Goal: Transaction & Acquisition: Purchase product/service

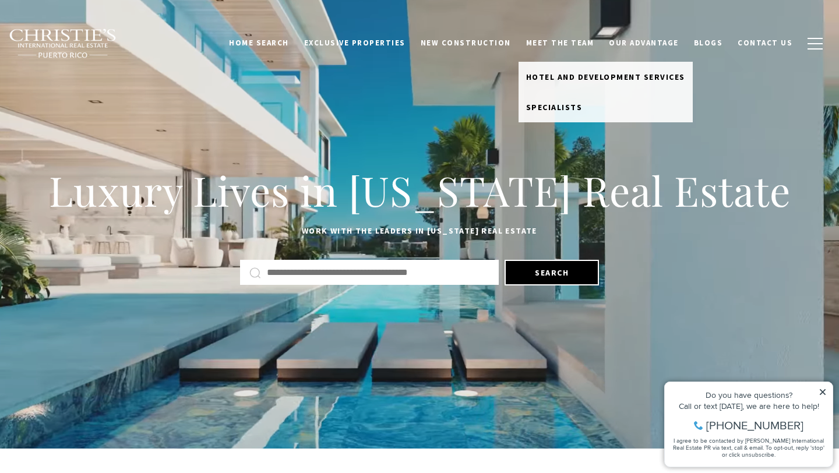
click at [576, 41] on link "Meet the Team" at bounding box center [559, 43] width 83 height 22
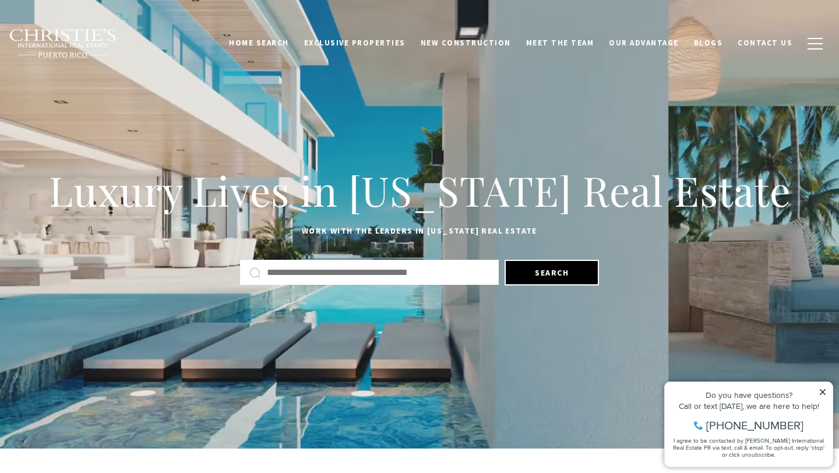
click at [568, 43] on link "Meet the Team" at bounding box center [559, 43] width 83 height 22
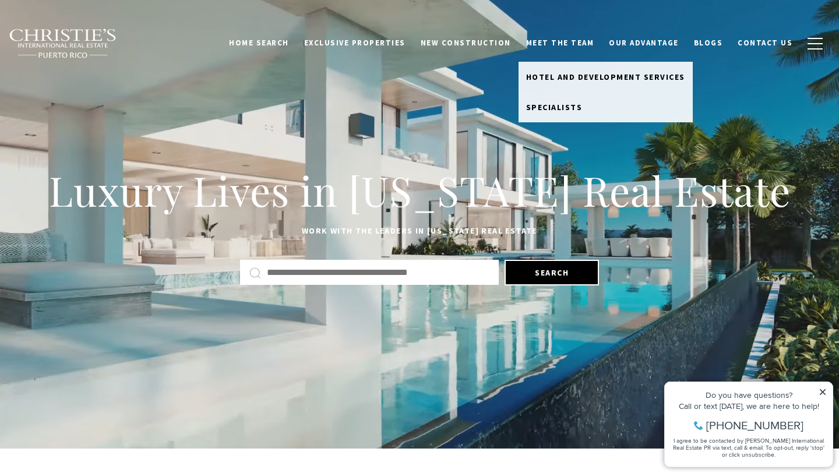
click at [559, 48] on link "Meet the Team" at bounding box center [559, 43] width 83 height 22
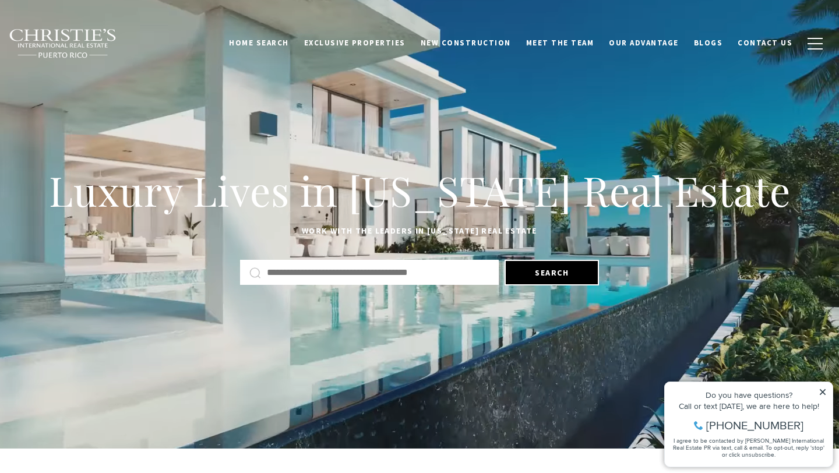
click at [557, 45] on link "Meet the Team" at bounding box center [559, 43] width 83 height 22
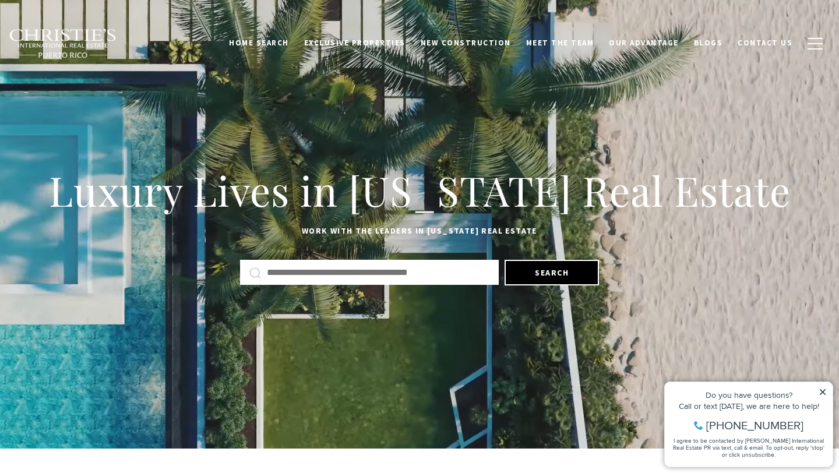
click at [821, 394] on icon at bounding box center [822, 392] width 8 height 8
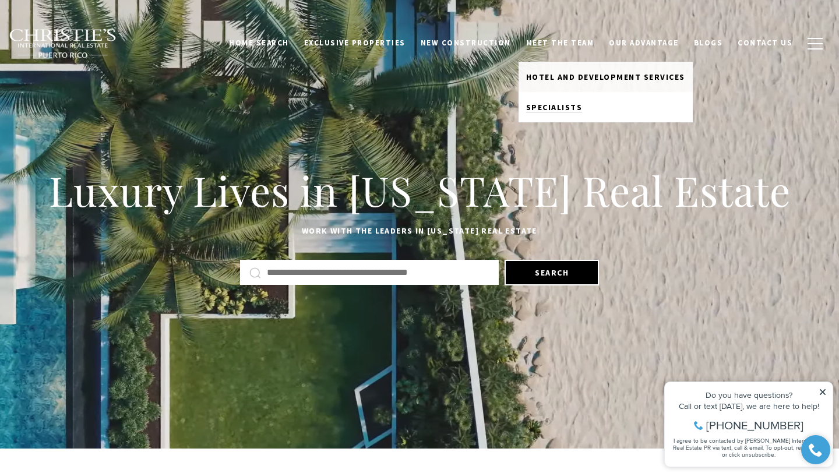
click at [561, 107] on span "Specialists" at bounding box center [554, 107] width 56 height 10
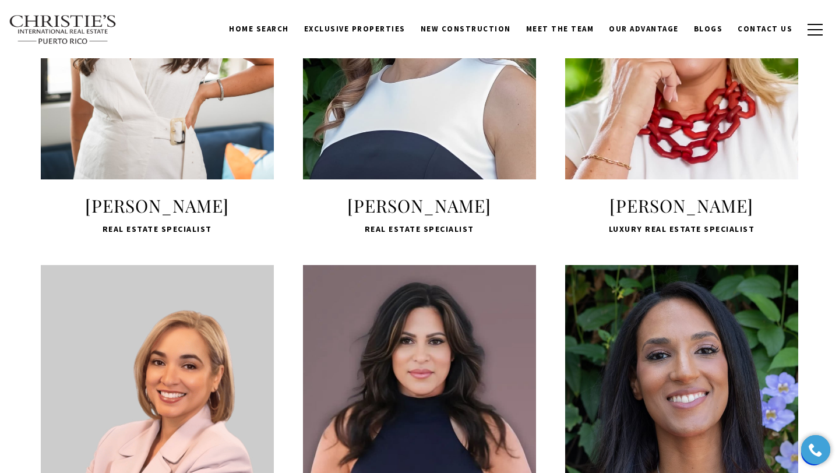
scroll to position [995, 0]
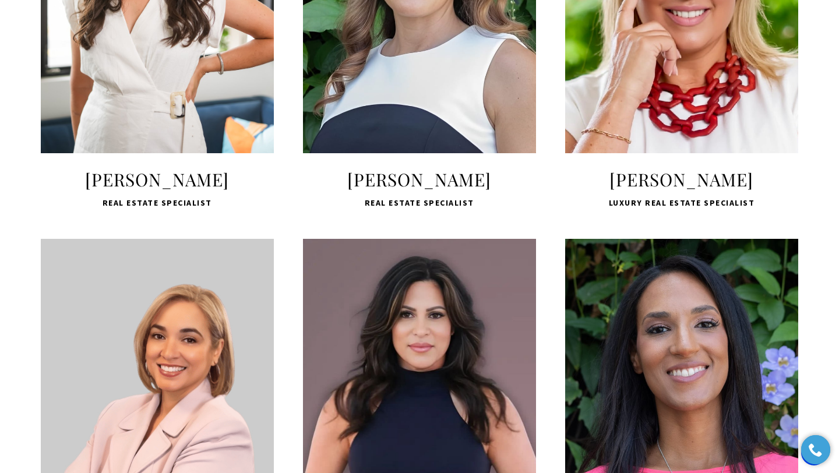
click at [157, 112] on span "LEARN MORE" at bounding box center [157, 96] width 155 height 34
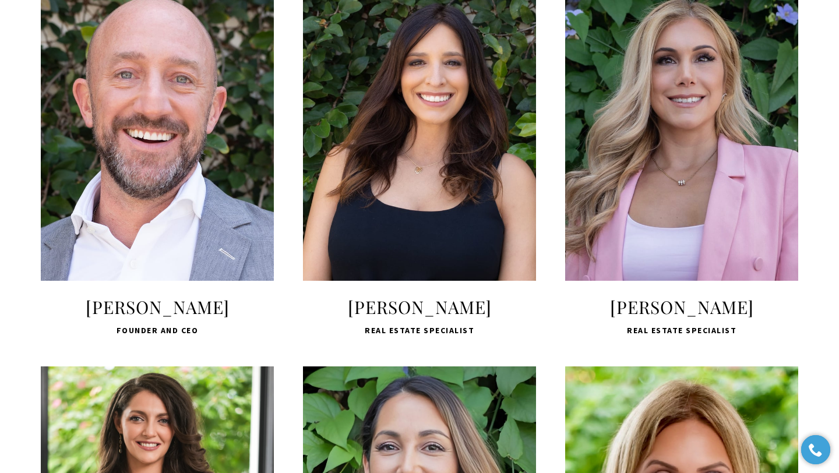
scroll to position [482, 0]
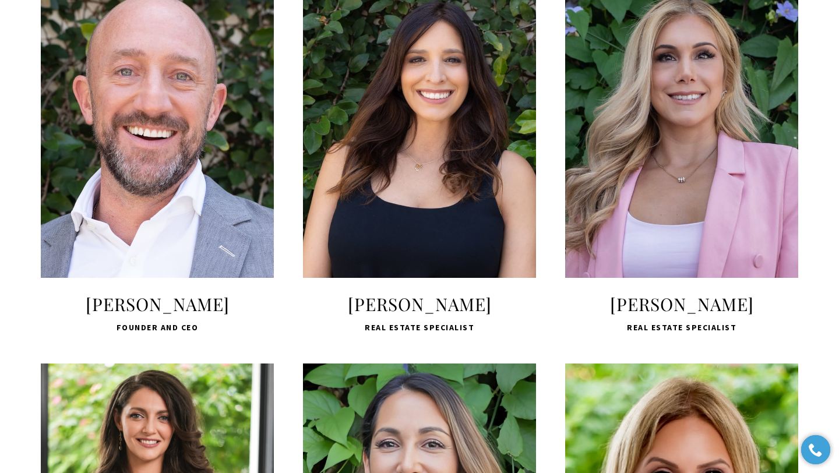
click at [686, 218] on span "LEARN MORE" at bounding box center [681, 220] width 155 height 34
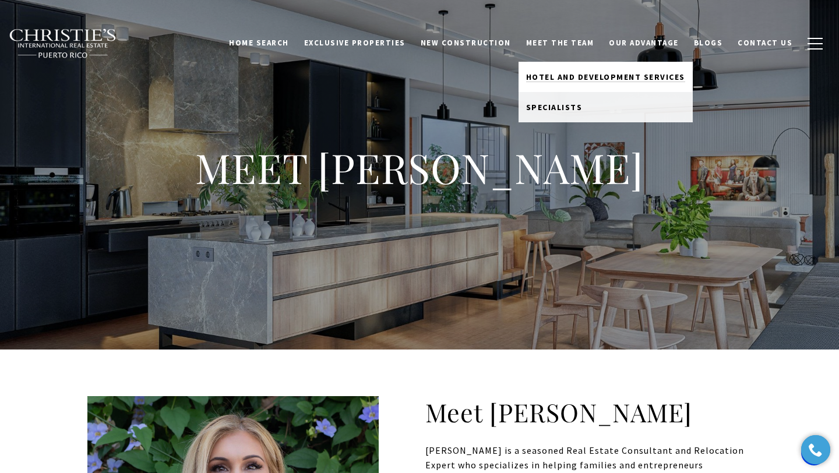
click at [563, 79] on span "Hotel and Development Services" at bounding box center [605, 77] width 159 height 10
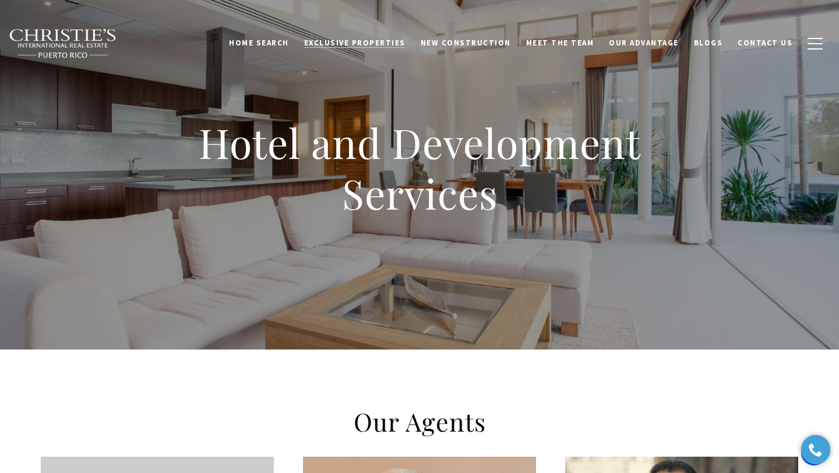
click at [358, 44] on span "Exclusive Properties" at bounding box center [354, 43] width 101 height 10
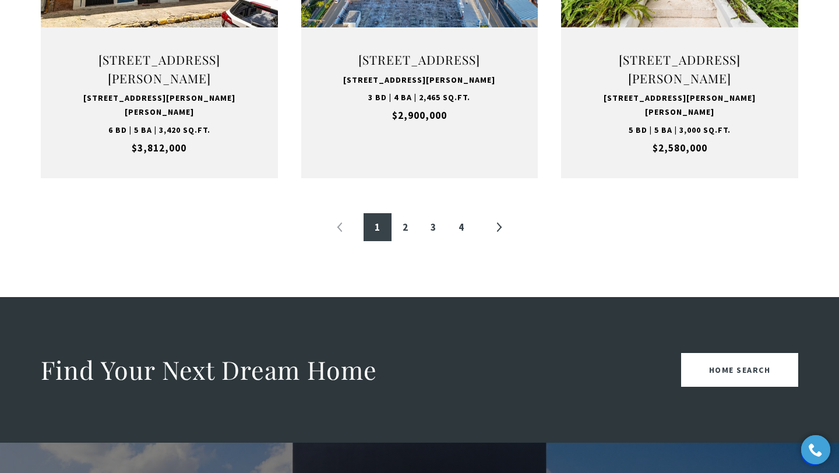
scroll to position [1354, 0]
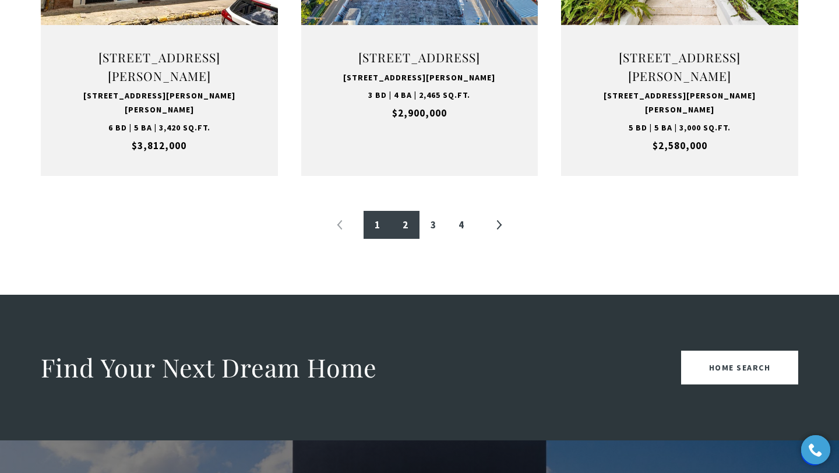
click at [405, 239] on link "2" at bounding box center [405, 225] width 28 height 28
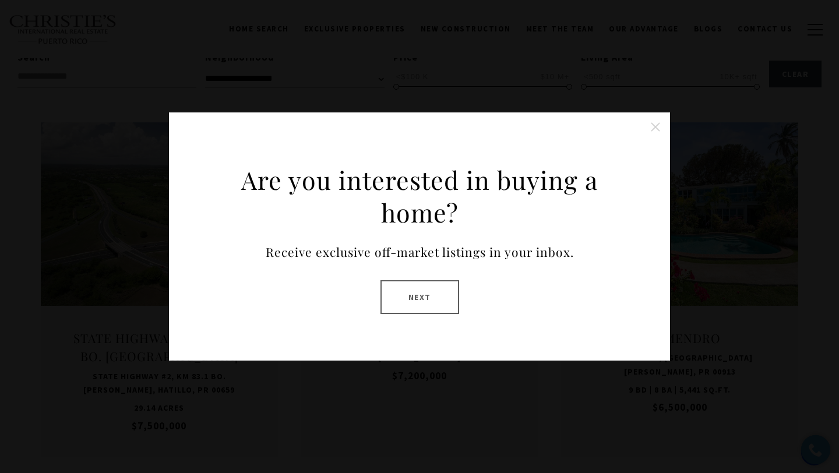
scroll to position [349, 0]
click at [652, 127] on button "Close this option" at bounding box center [654, 126] width 23 height 23
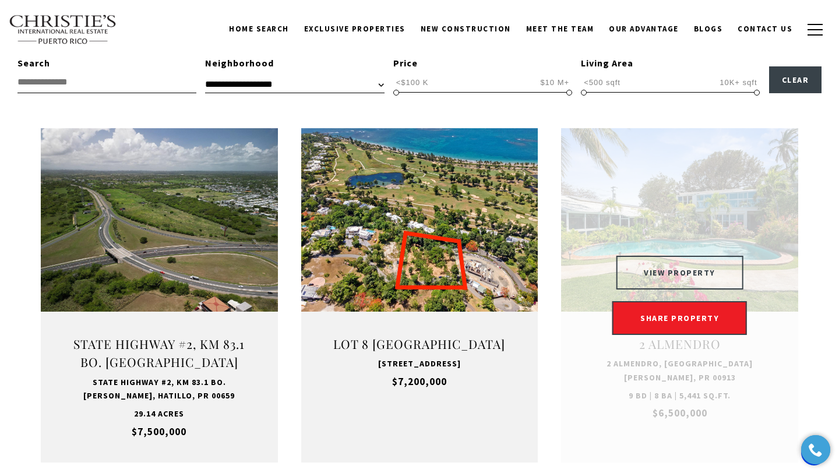
click at [661, 268] on button "VIEW PROPERTY" at bounding box center [680, 273] width 128 height 34
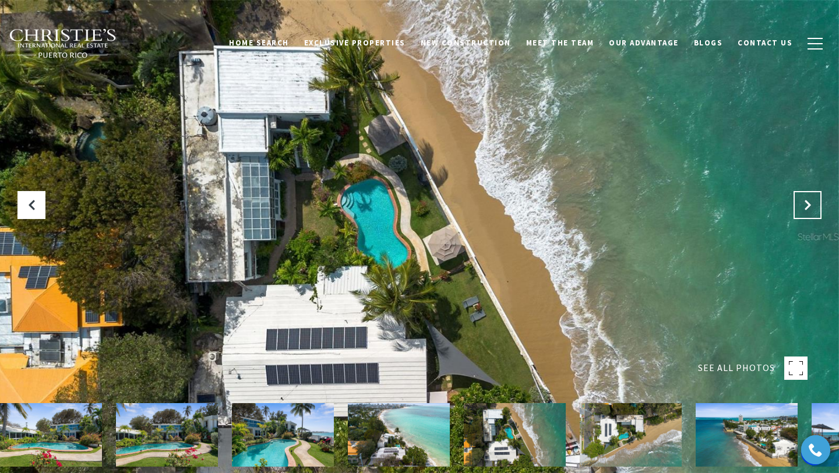
click at [810, 214] on button "Next Slide" at bounding box center [807, 205] width 28 height 28
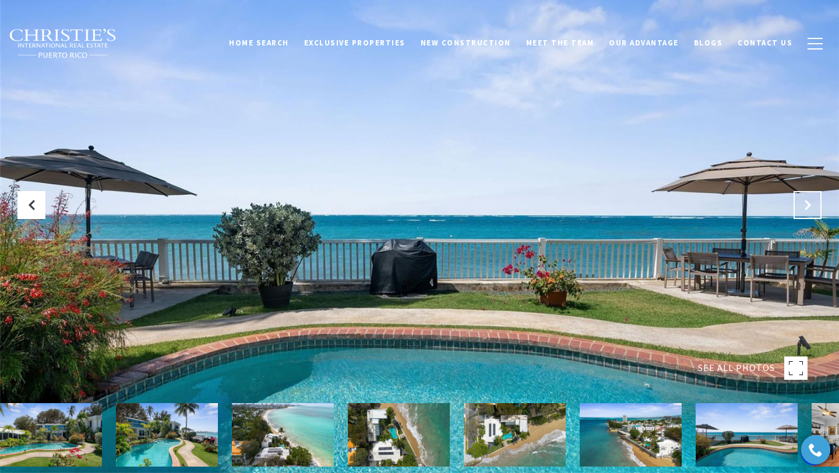
click at [810, 214] on button "Next Slide" at bounding box center [807, 205] width 28 height 28
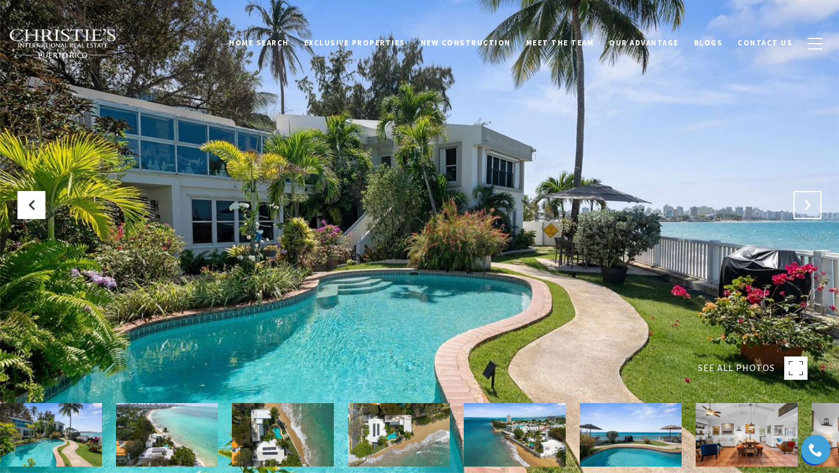
click at [810, 214] on button "Next Slide" at bounding box center [807, 205] width 28 height 28
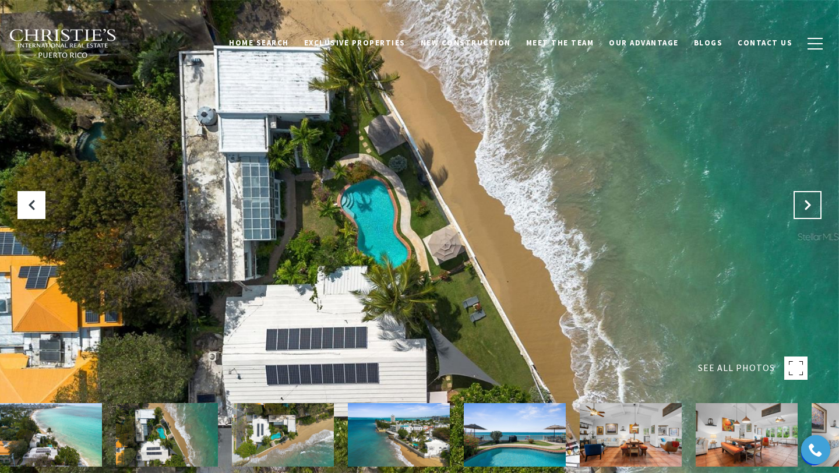
click at [810, 214] on button "Next Slide" at bounding box center [807, 205] width 28 height 28
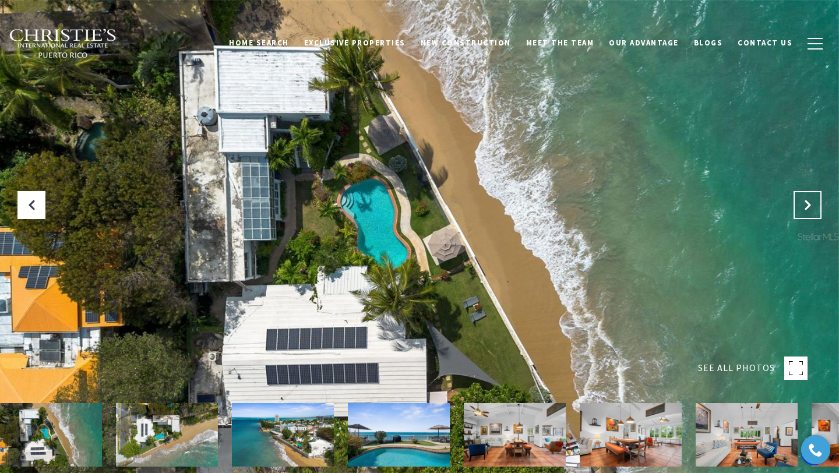
click at [810, 214] on button "Next Slide" at bounding box center [807, 205] width 28 height 28
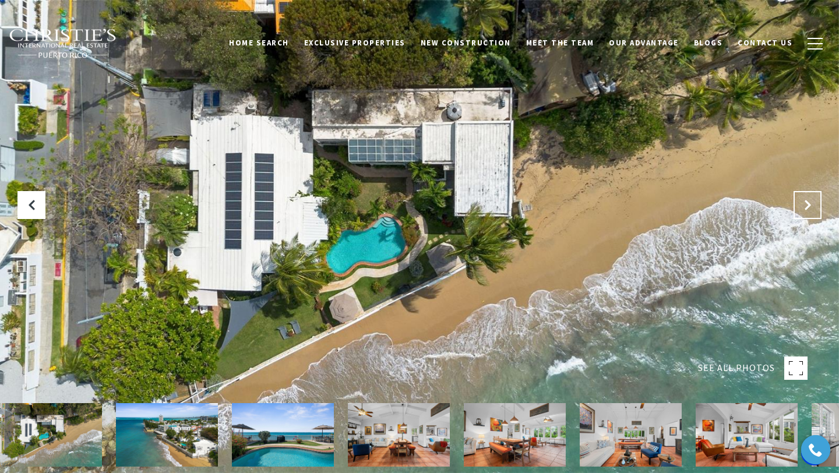
click at [810, 214] on button "Next Slide" at bounding box center [807, 205] width 28 height 28
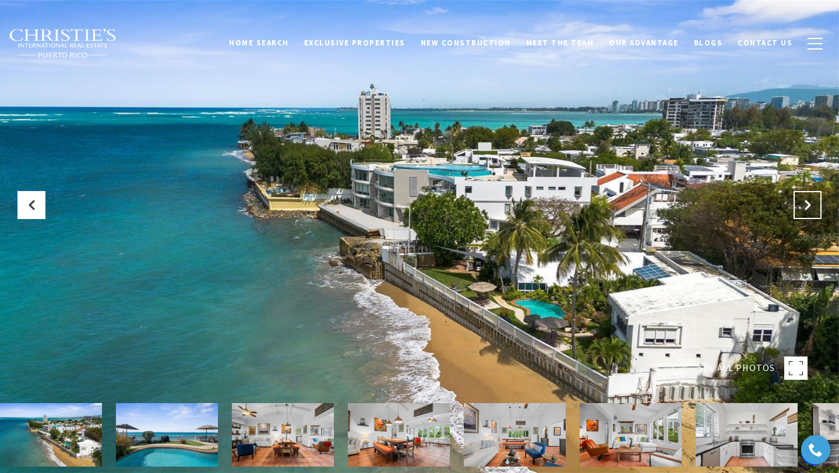
click at [809, 214] on button "Next Slide" at bounding box center [807, 205] width 28 height 28
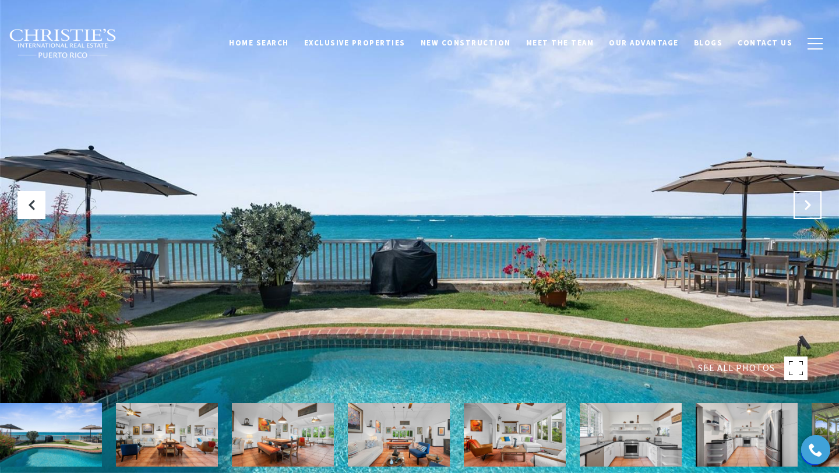
click at [809, 214] on button "Next Slide" at bounding box center [807, 205] width 28 height 28
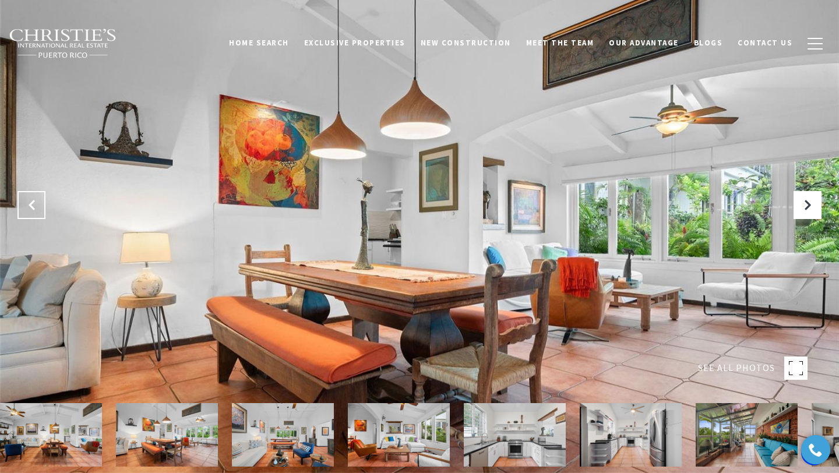
click at [35, 207] on icon "Previous Slide" at bounding box center [32, 205] width 12 height 12
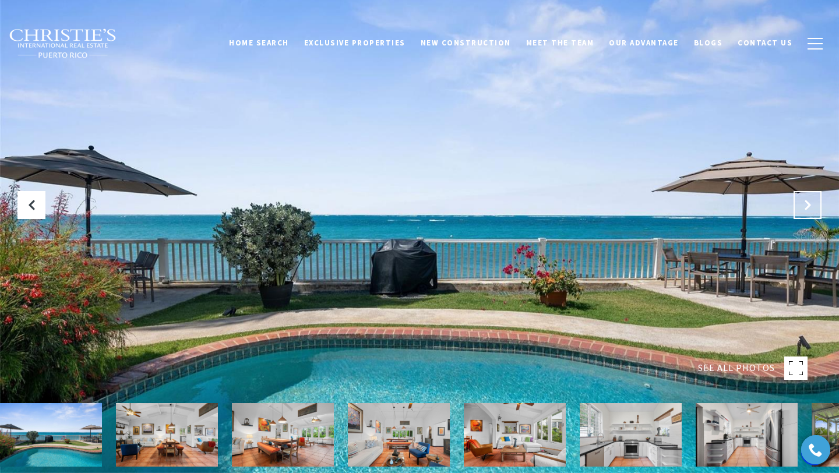
click at [804, 204] on icon "Next Slide" at bounding box center [807, 205] width 12 height 12
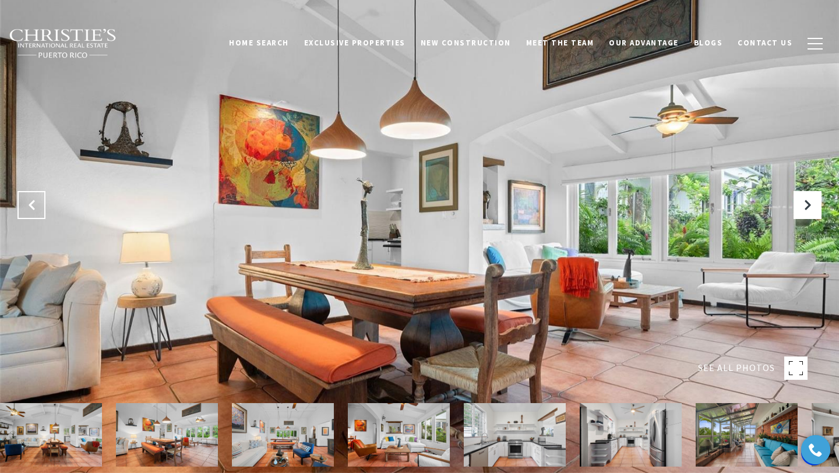
click at [33, 208] on icon "Previous Slide" at bounding box center [32, 205] width 12 height 12
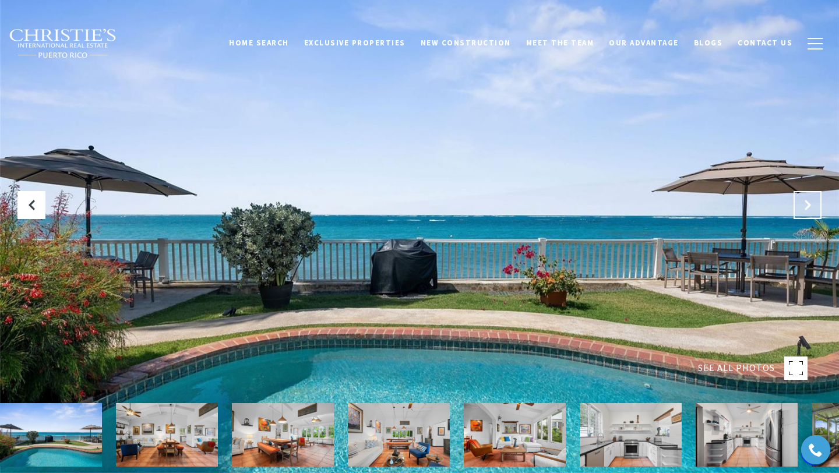
click at [805, 207] on icon "Next Slide" at bounding box center [807, 205] width 12 height 12
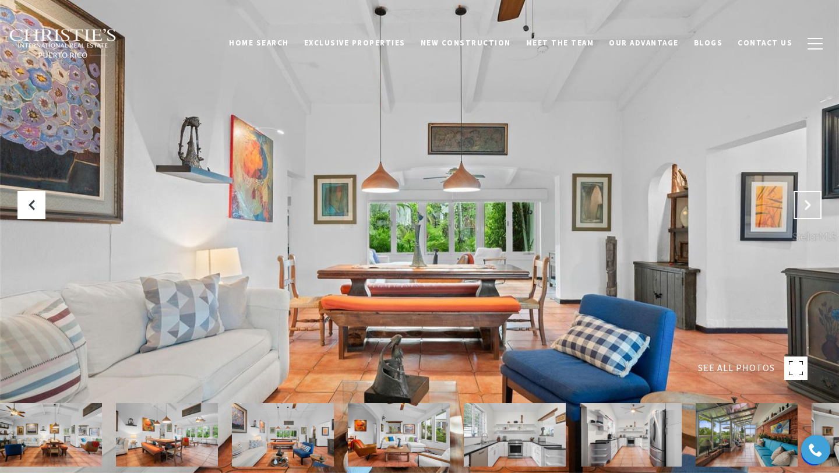
click at [805, 207] on icon "Next Slide" at bounding box center [807, 205] width 12 height 12
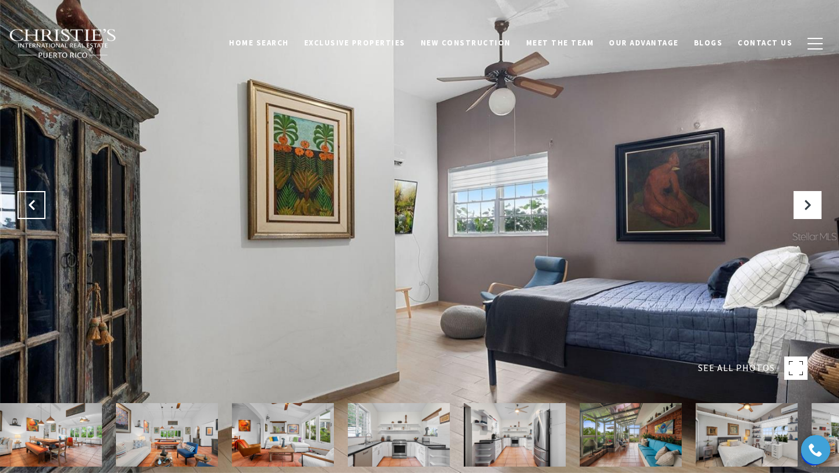
click at [30, 209] on icon "Previous Slide" at bounding box center [32, 205] width 12 height 12
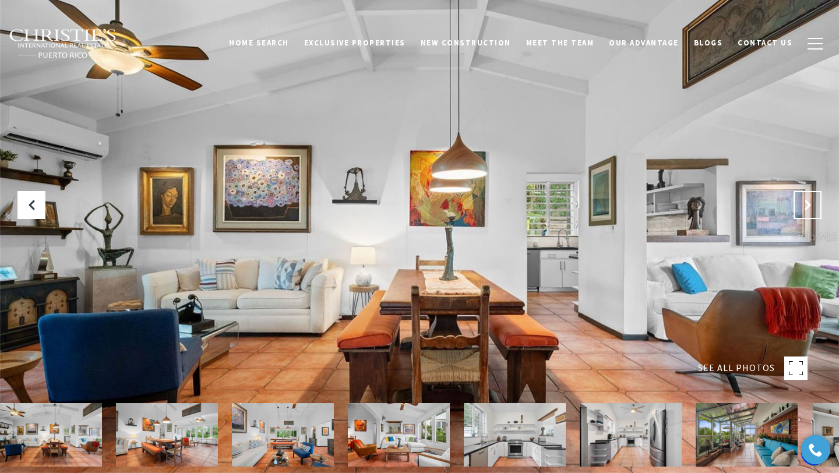
click at [805, 218] on button "Next Slide" at bounding box center [807, 205] width 28 height 28
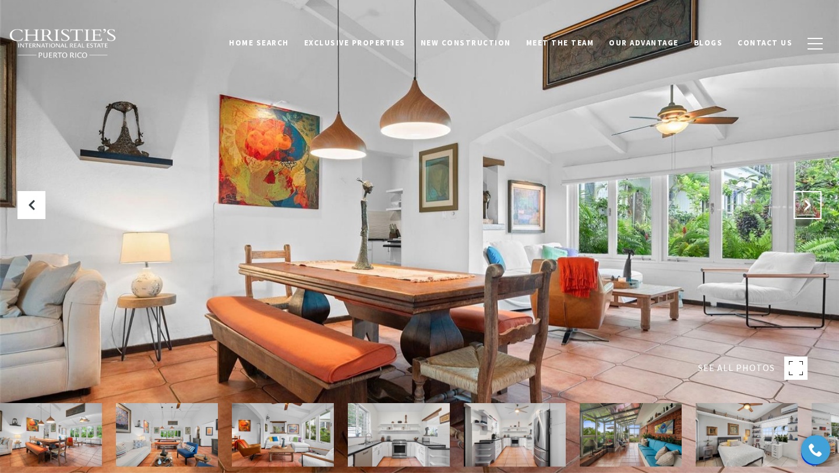
click at [805, 218] on button "Next Slide" at bounding box center [807, 205] width 28 height 28
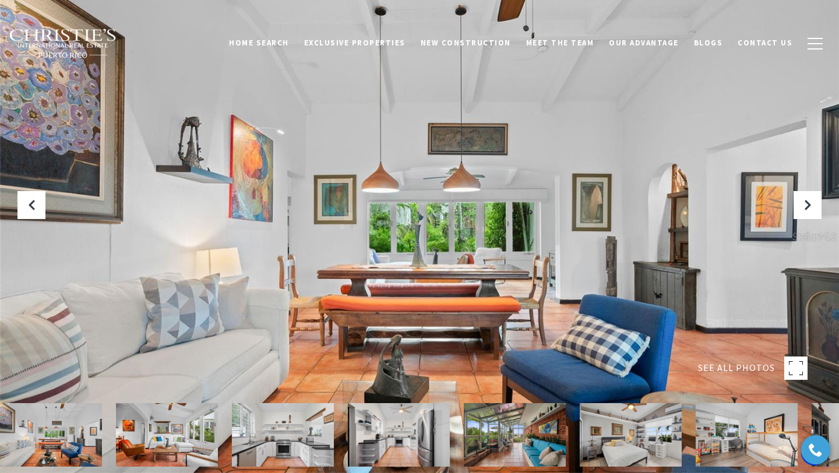
click at [534, 441] on img at bounding box center [515, 434] width 102 height 63
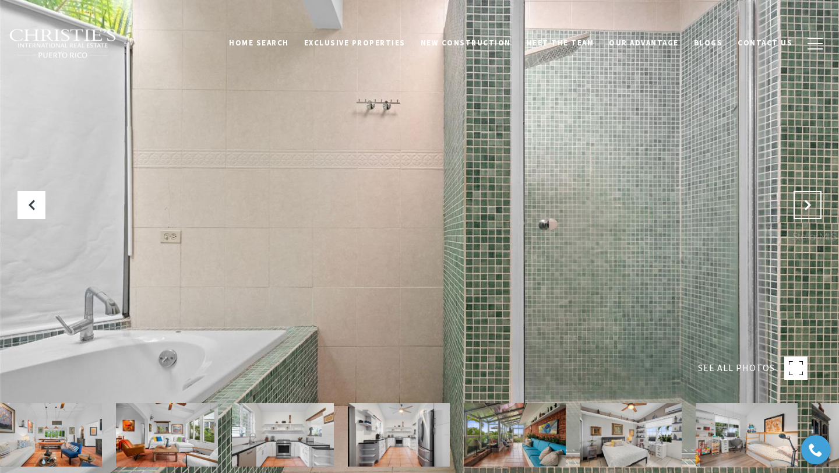
click at [811, 207] on icon "Next Slide" at bounding box center [807, 205] width 12 height 12
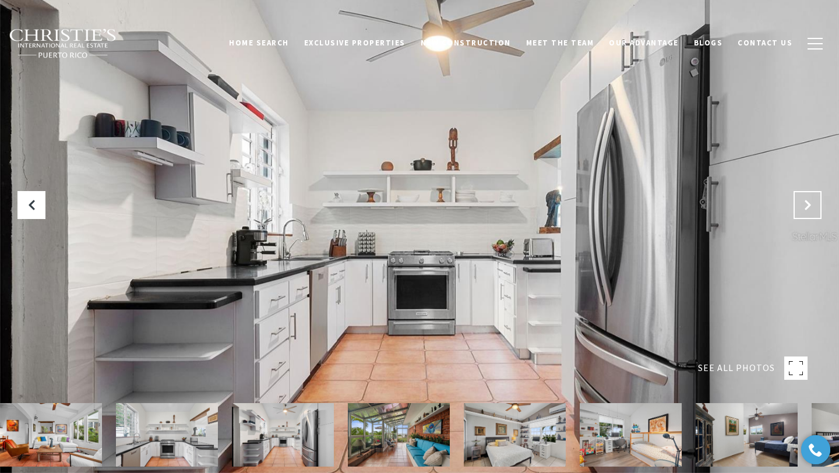
click at [811, 207] on icon "Next Slide" at bounding box center [807, 205] width 12 height 12
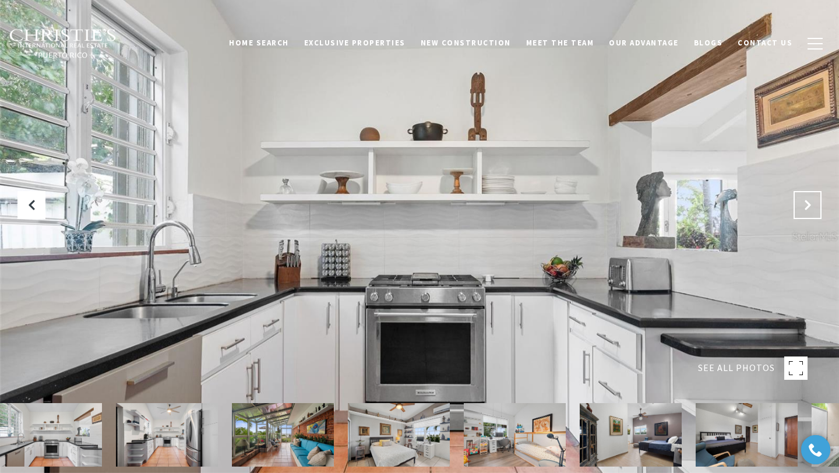
click at [811, 207] on icon "Next Slide" at bounding box center [807, 205] width 12 height 12
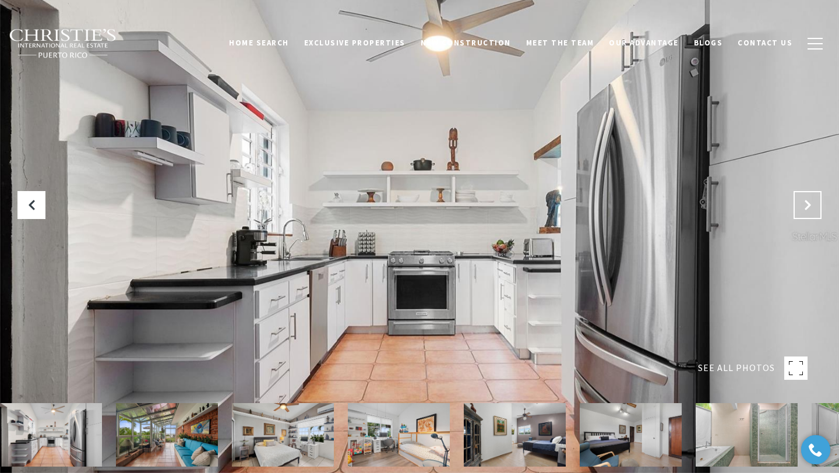
click at [811, 207] on icon "Next Slide" at bounding box center [807, 205] width 12 height 12
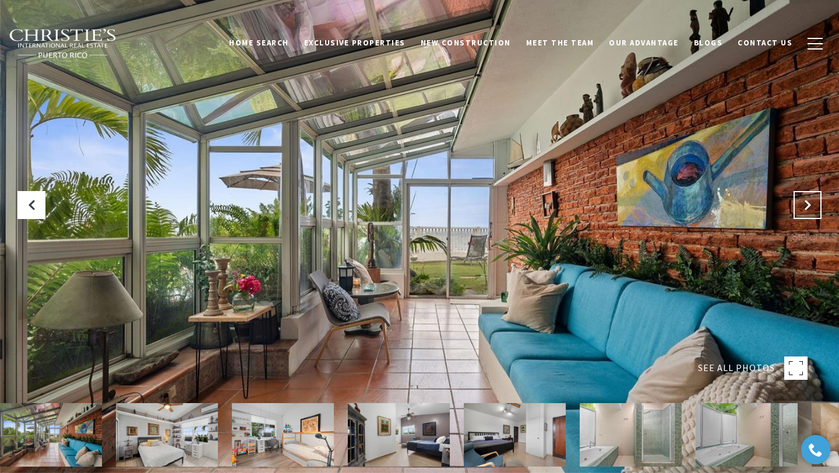
click at [811, 207] on icon "Next Slide" at bounding box center [807, 205] width 12 height 12
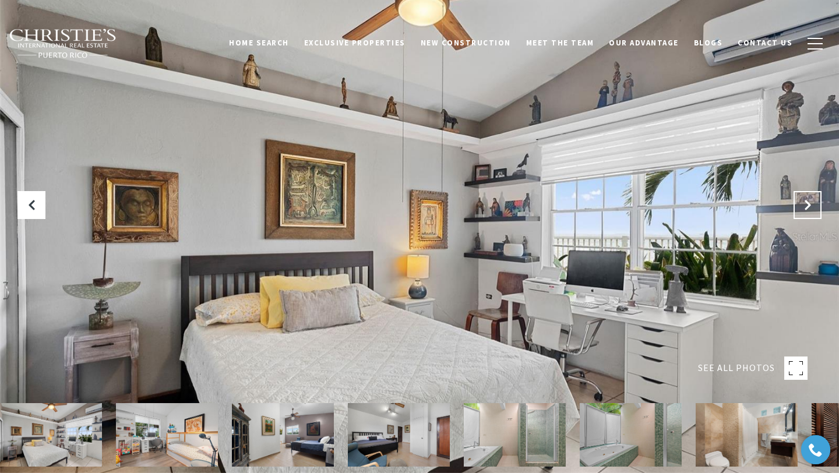
click at [811, 207] on icon "Next Slide" at bounding box center [807, 205] width 12 height 12
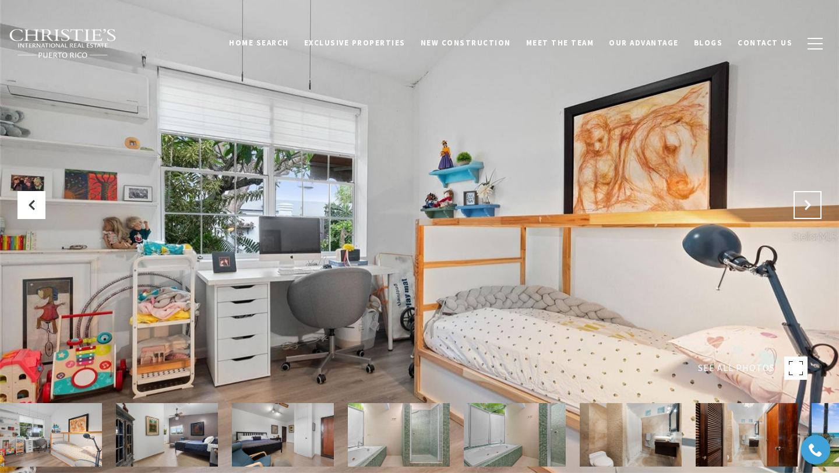
click at [811, 207] on icon "Next Slide" at bounding box center [807, 205] width 12 height 12
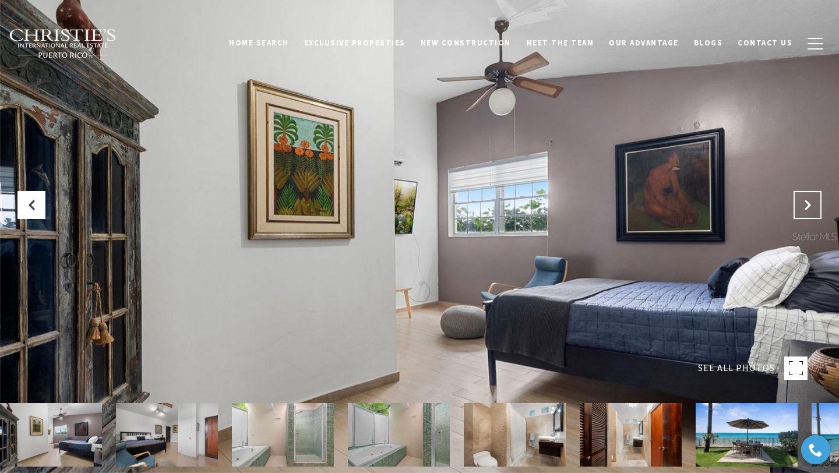
click at [811, 207] on icon "Next Slide" at bounding box center [807, 205] width 12 height 12
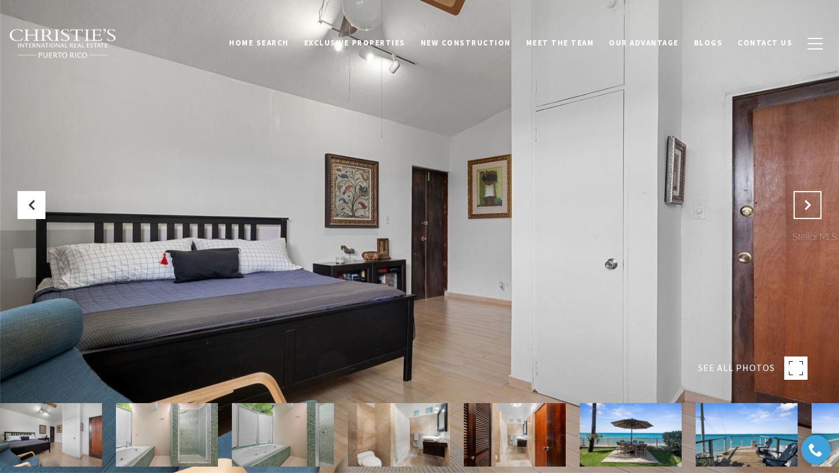
click at [811, 207] on icon "Next Slide" at bounding box center [807, 205] width 12 height 12
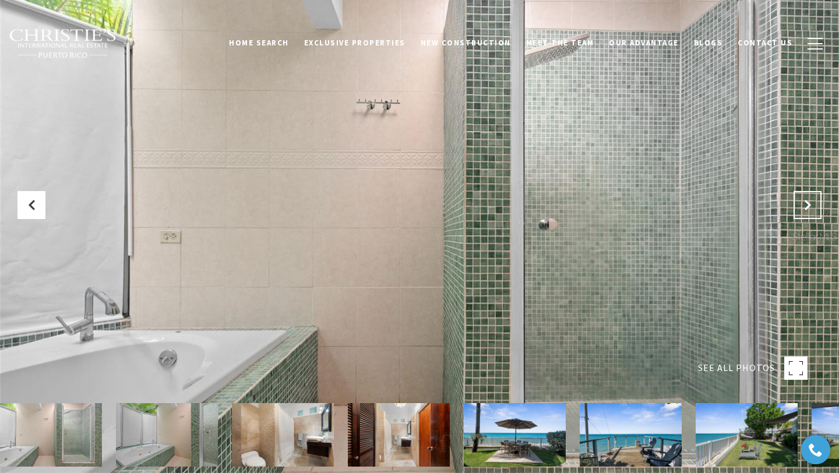
click at [811, 207] on icon "Next Slide" at bounding box center [807, 205] width 12 height 12
